Goal: Task Accomplishment & Management: Complete application form

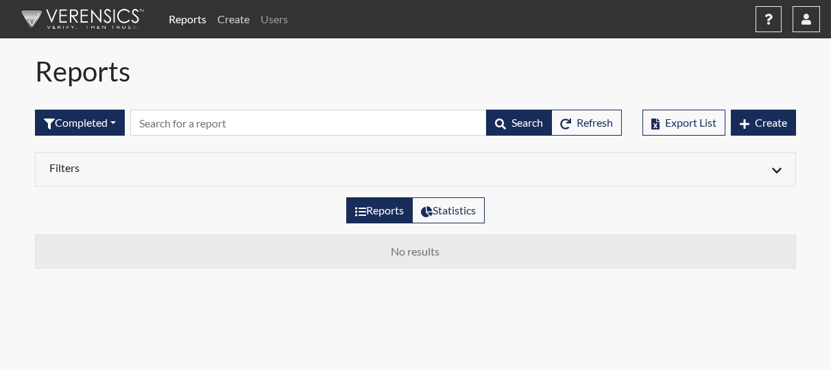
click at [237, 20] on link "Create" at bounding box center [233, 18] width 43 height 27
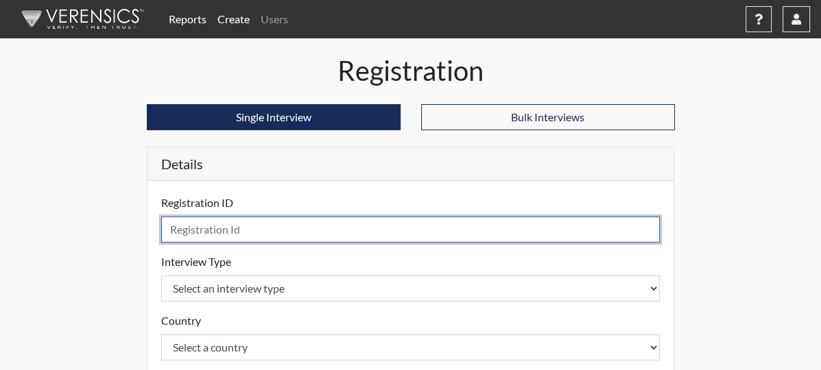
click at [208, 228] on input "text" at bounding box center [410, 230] width 499 height 26
type input "Solano0036"
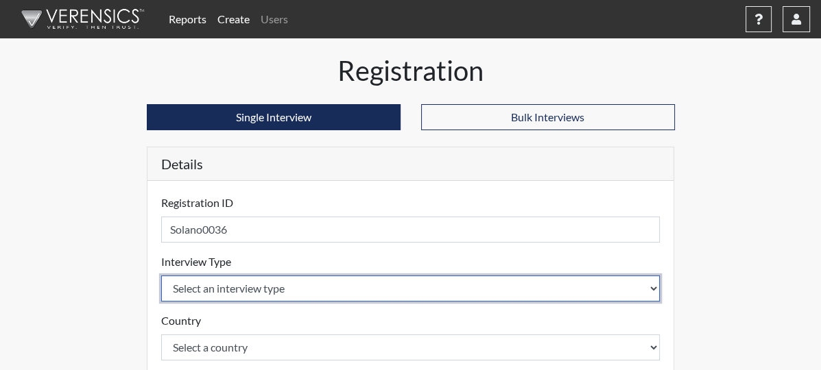
click at [282, 287] on select "Select an interview type Pre-Employment" at bounding box center [410, 289] width 499 height 26
select select "c2470aee-a530-11ea-a930-026c882af335"
click at [161, 276] on select "Select an interview type Pre-Employment" at bounding box center [410, 289] width 499 height 26
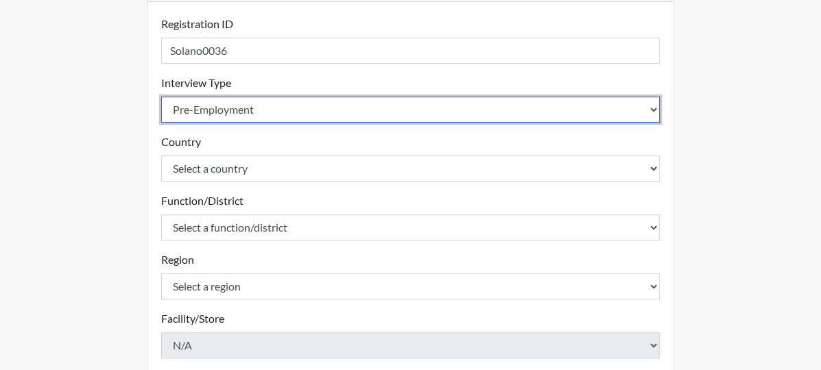
scroll to position [181, 0]
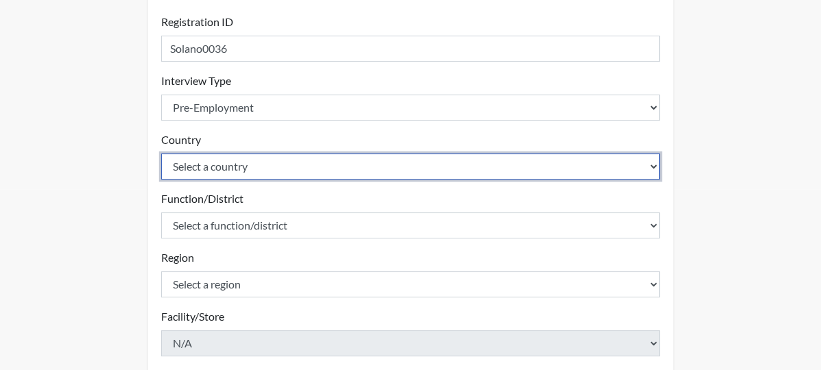
click at [317, 171] on select "Select a country [GEOGRAPHIC_DATA] [GEOGRAPHIC_DATA]" at bounding box center [410, 167] width 499 height 26
select select "united-states-of-[GEOGRAPHIC_DATA]"
click at [161, 154] on select "Select a country [GEOGRAPHIC_DATA] [GEOGRAPHIC_DATA]" at bounding box center [410, 167] width 499 height 26
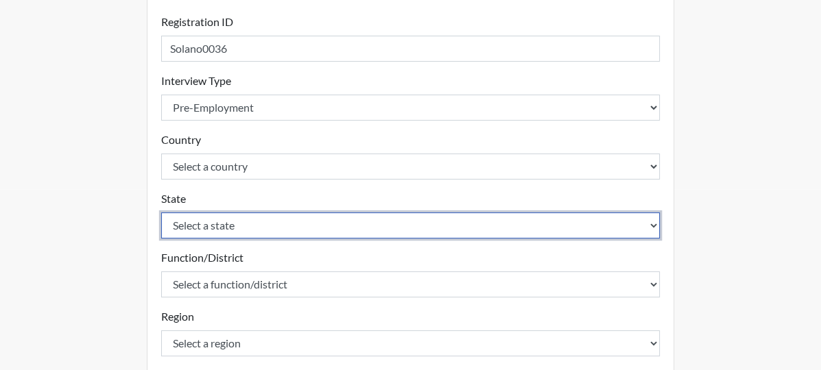
click at [264, 224] on select "Select a state [US_STATE] [US_STATE] [US_STATE] [US_STATE] [US_STATE] [US_STATE…" at bounding box center [410, 226] width 499 height 26
select select "[GEOGRAPHIC_DATA]"
click at [161, 213] on select "Select a state [US_STATE] [US_STATE] [US_STATE] [US_STATE] [US_STATE] [US_STATE…" at bounding box center [410, 226] width 499 height 26
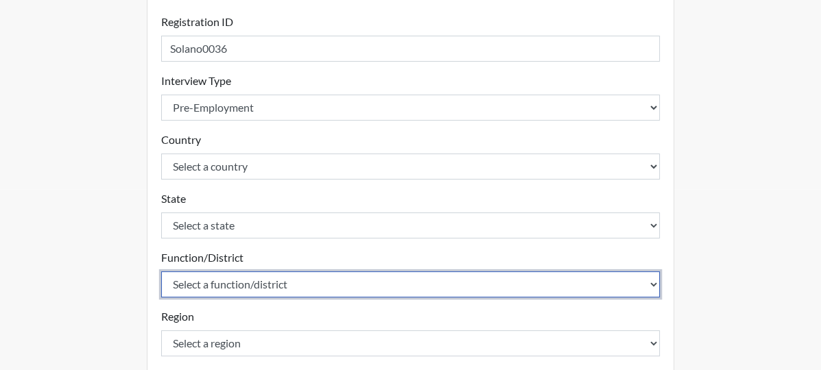
click at [189, 284] on select "Select a function/district Administrative Support Consultant / Operations Profe…" at bounding box center [410, 284] width 499 height 26
select select "7a537810-4314-46eb-8ed0-bc5f3f0d908e"
click at [161, 271] on select "Select a function/district Administrative Support Consultant / Operations Profe…" at bounding box center [410, 284] width 499 height 26
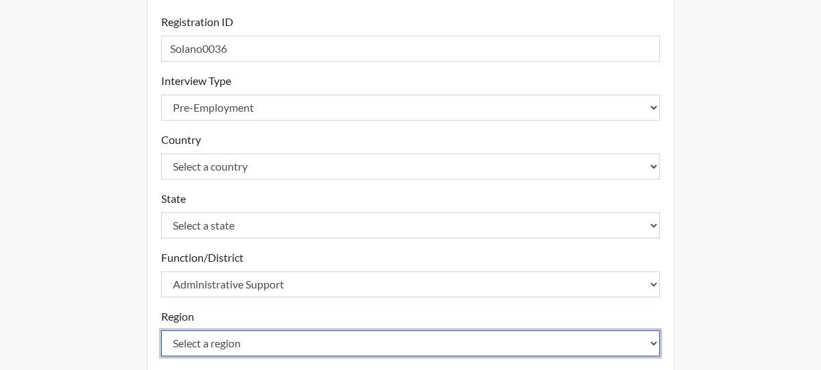
click at [166, 350] on select "Select a region [GEOGRAPHIC_DATA] [GEOGRAPHIC_DATA]" at bounding box center [410, 343] width 499 height 26
select select "efa6252e-4d4c-40b9-a469-5f074cabf864"
click at [161, 330] on select "Select a region [GEOGRAPHIC_DATA] [GEOGRAPHIC_DATA]" at bounding box center [410, 343] width 499 height 26
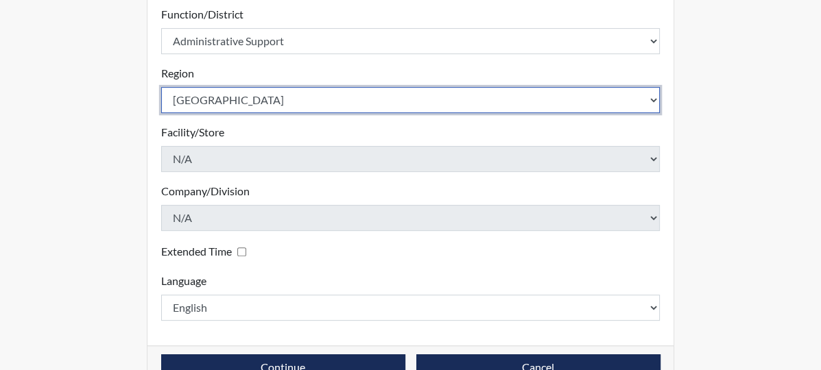
scroll to position [457, 0]
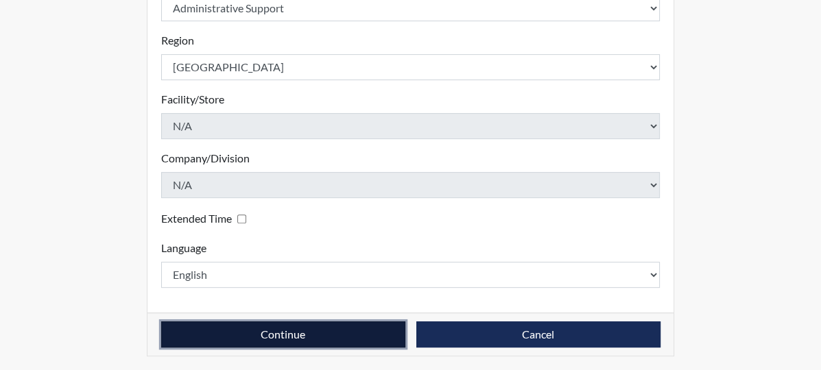
click at [322, 328] on button "Continue" at bounding box center [283, 335] width 244 height 26
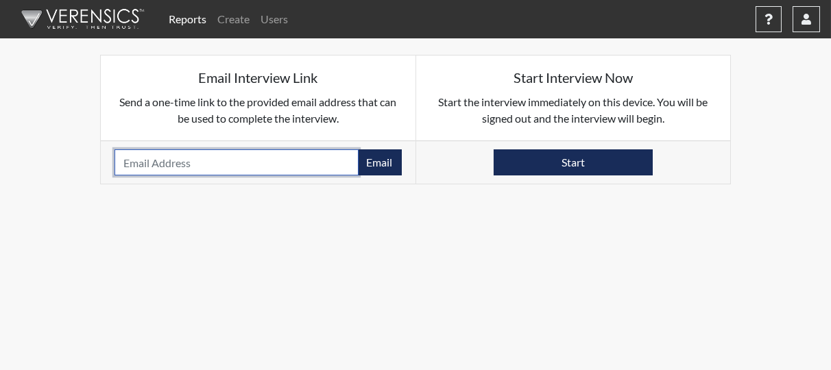
click at [160, 171] on input "email" at bounding box center [236, 162] width 244 height 26
paste input "[PERSON_NAME][EMAIL_ADDRESS][PERSON_NAME][DOMAIN_NAME]"
type input "[PERSON_NAME][EMAIL_ADDRESS][PERSON_NAME][DOMAIN_NAME]"
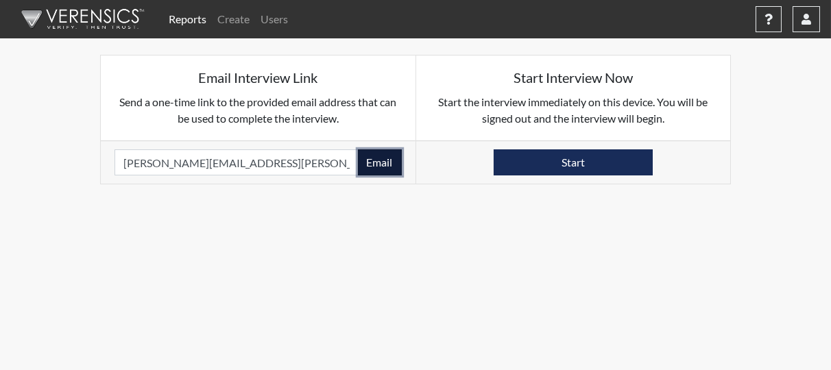
click at [385, 161] on button "Email" at bounding box center [380, 162] width 44 height 26
